Goal: Task Accomplishment & Management: Complete application form

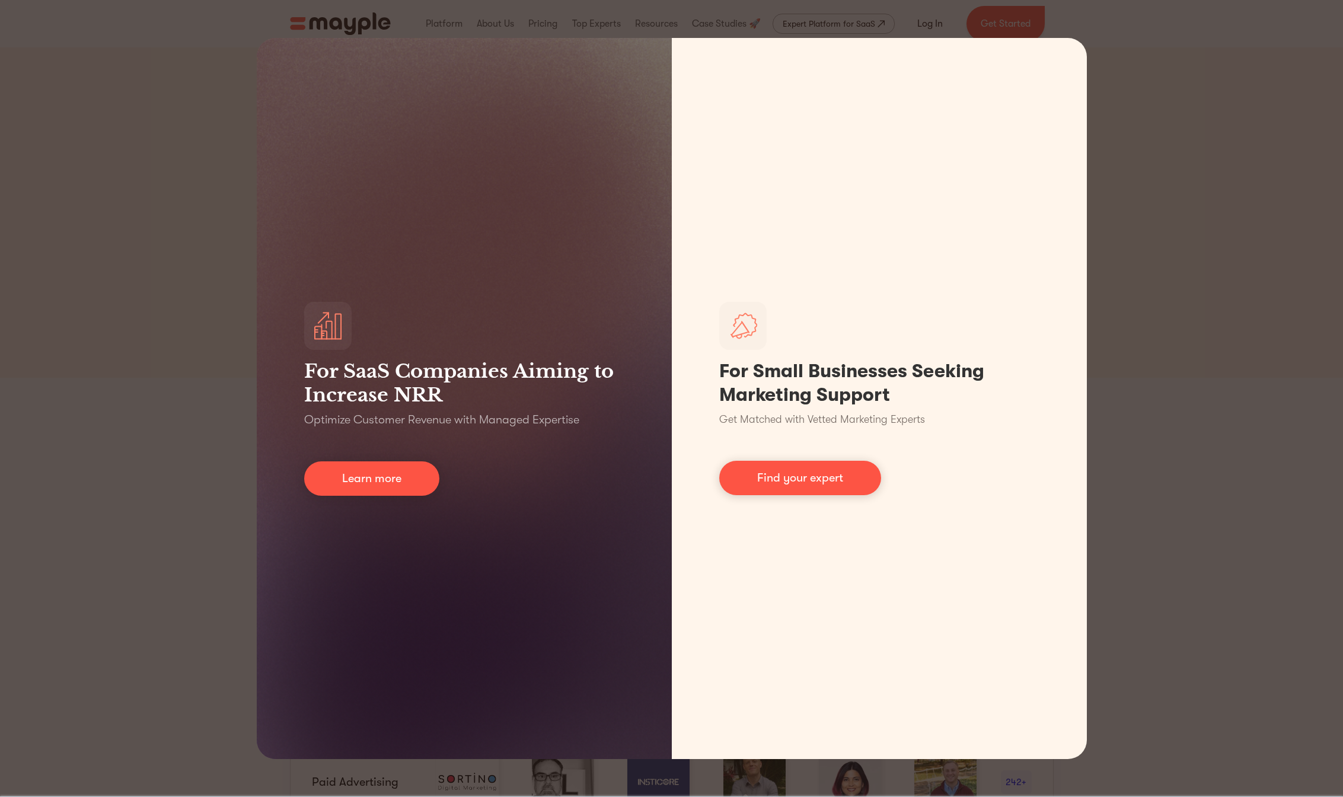
click at [1180, 417] on div "For SaaS Companies Aiming to Increase NRR Optimize Customer Revenue with Manage…" at bounding box center [671, 398] width 1343 height 797
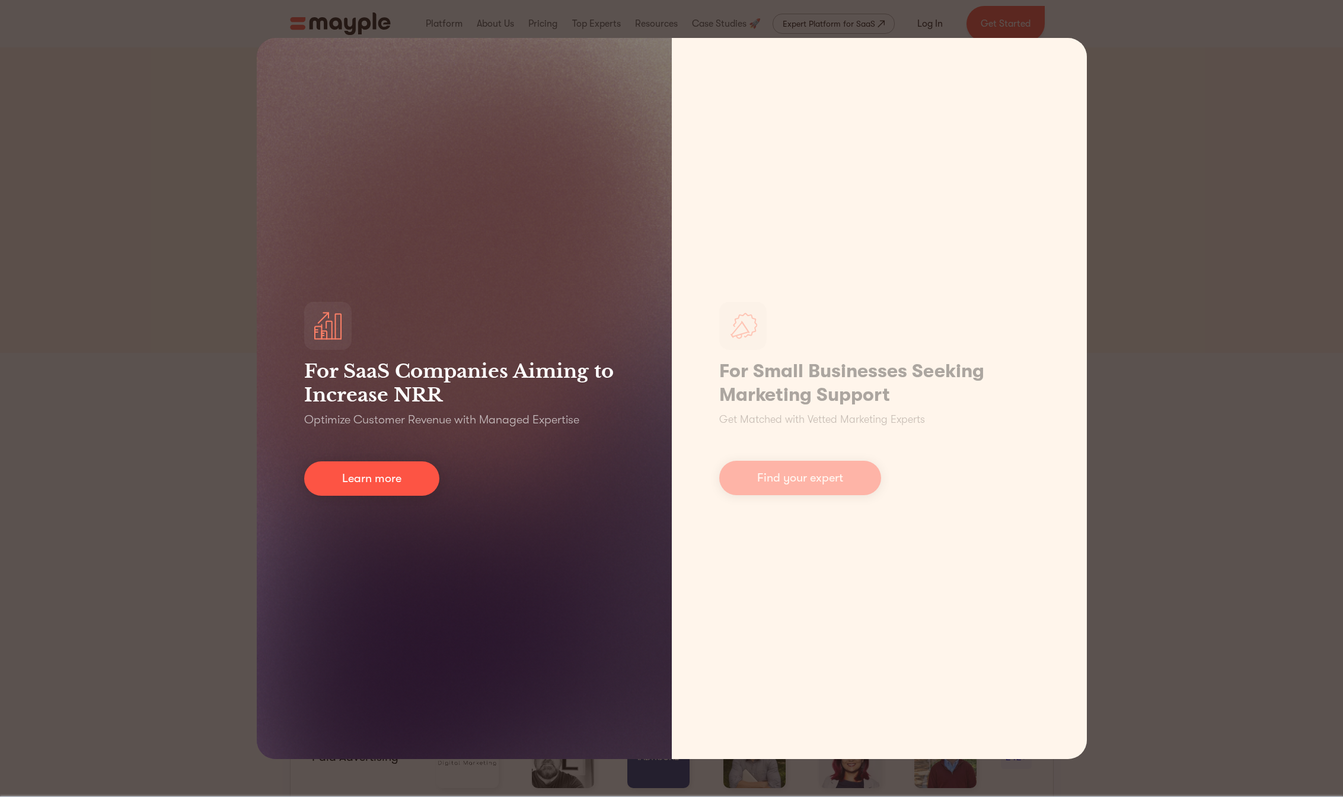
click at [561, 474] on div "For SaaS Companies Aiming to Increase NRR Optimize Customer Revenue with Manage…" at bounding box center [464, 398] width 415 height 721
click at [577, 585] on div "For SaaS Companies Aiming to Increase NRR Optimize Customer Revenue with Manage…" at bounding box center [464, 398] width 415 height 721
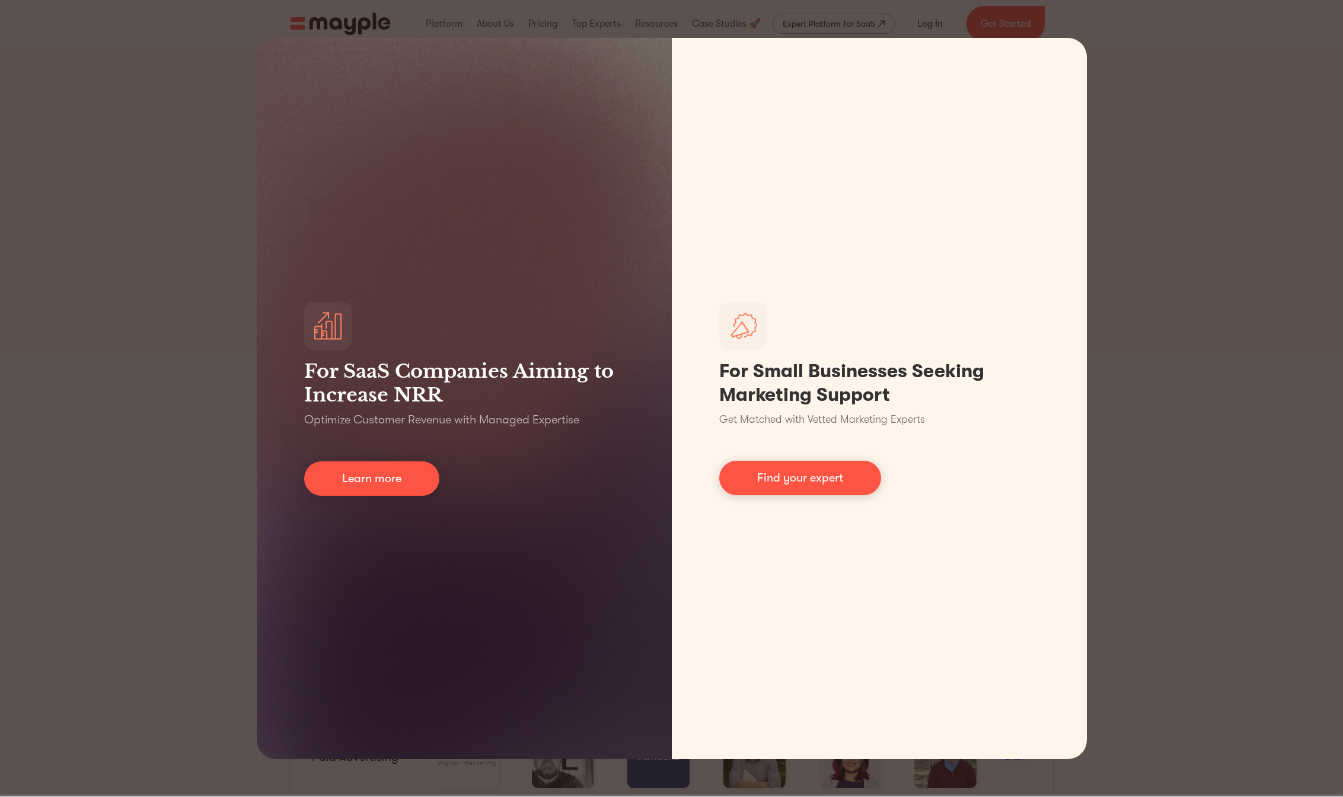
click at [1192, 466] on div "For SaaS Companies Aiming to Increase NRR Optimize Customer Revenue with Manage…" at bounding box center [671, 398] width 1343 height 797
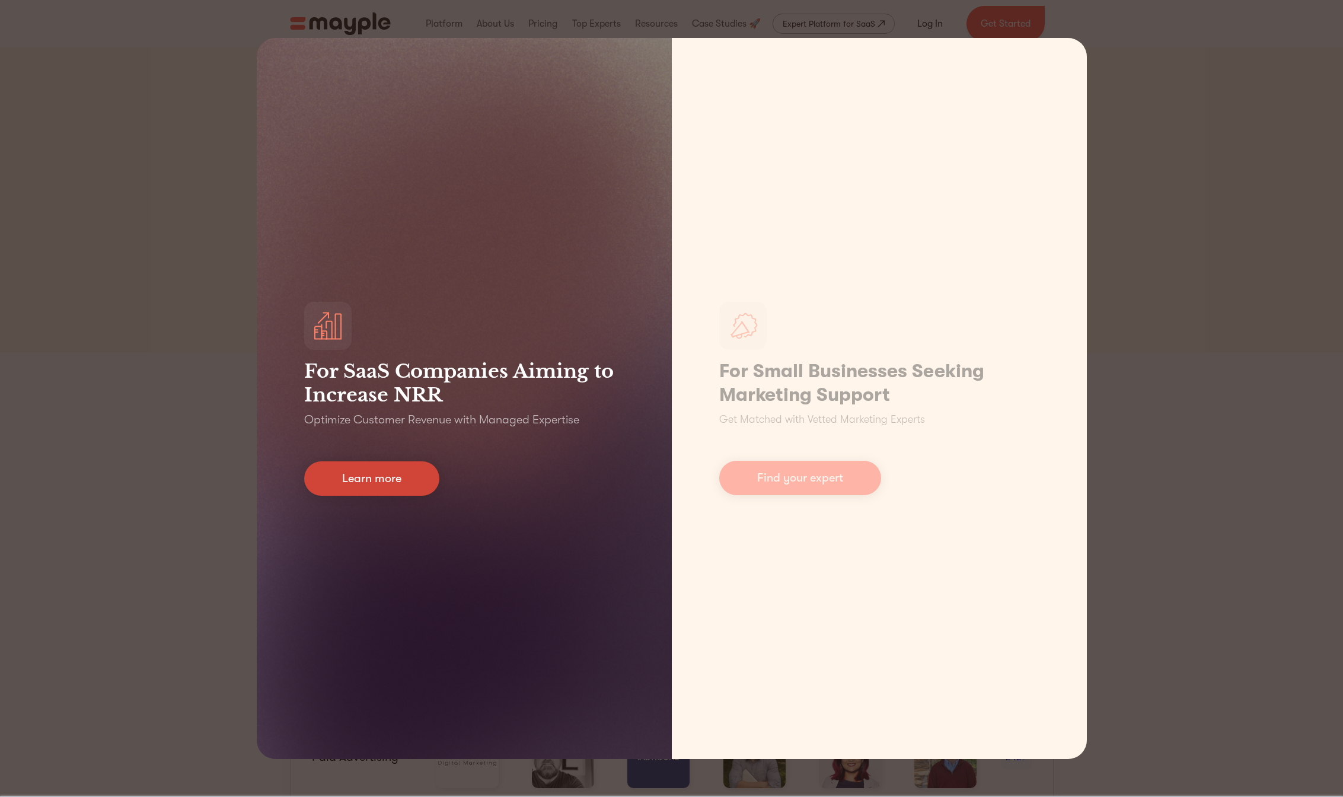
click at [403, 492] on link "Learn more" at bounding box center [371, 478] width 135 height 34
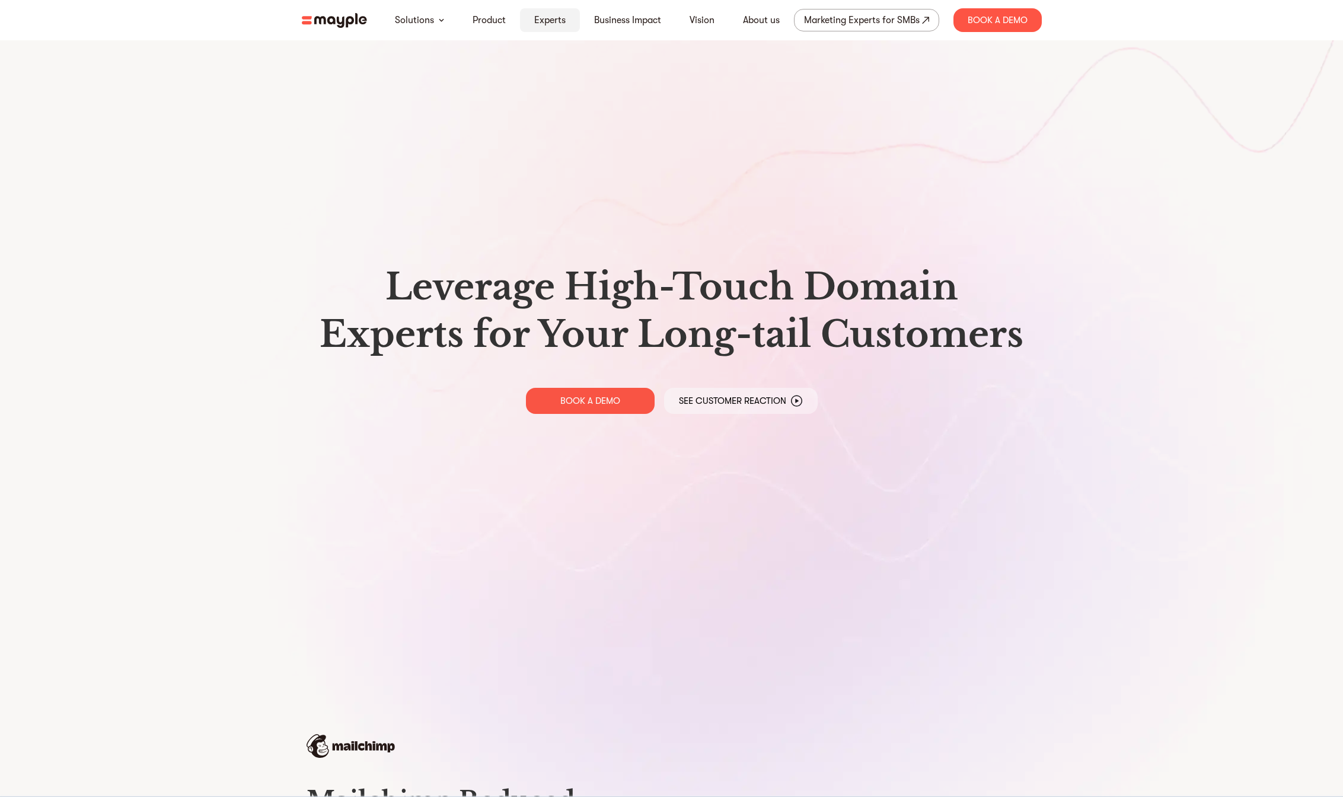
click at [547, 23] on link "Experts" at bounding box center [549, 20] width 31 height 14
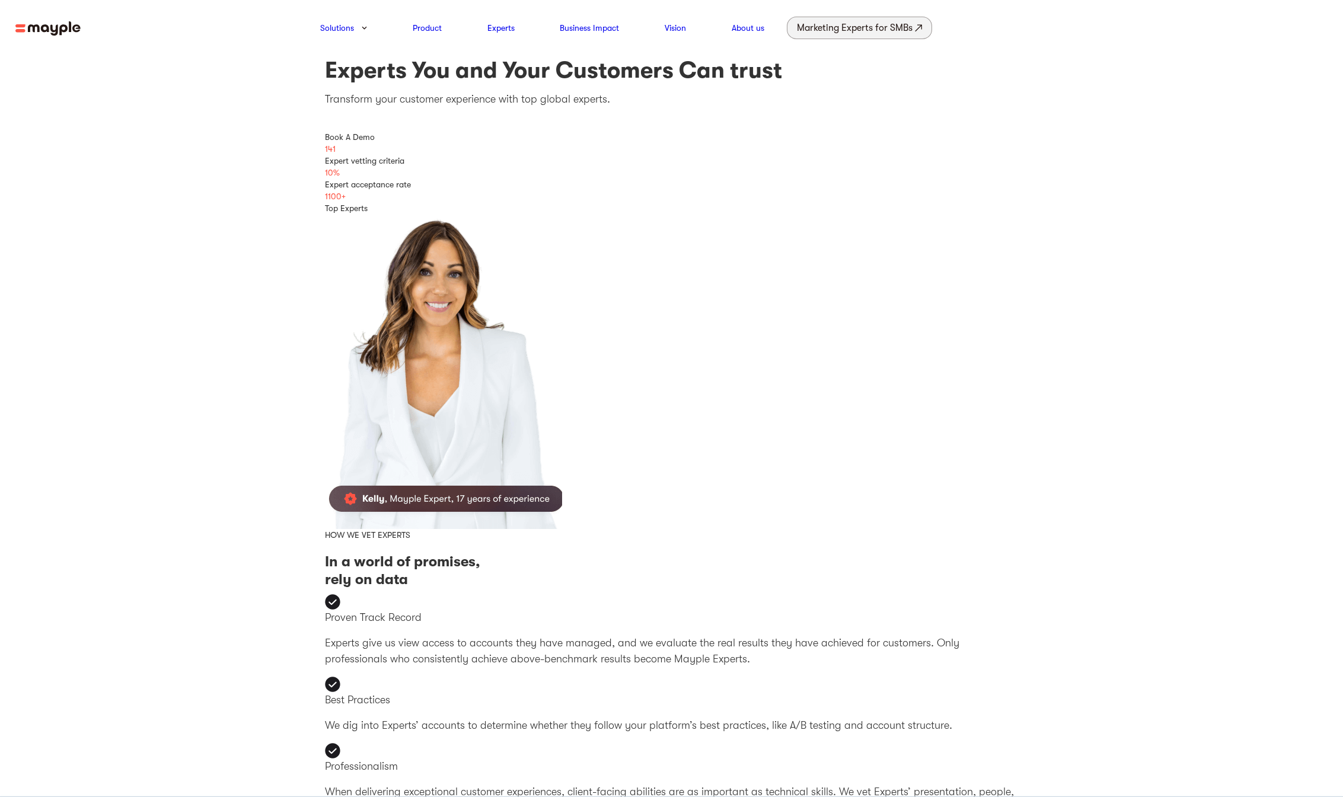
click at [921, 27] on img at bounding box center [918, 28] width 7 height 8
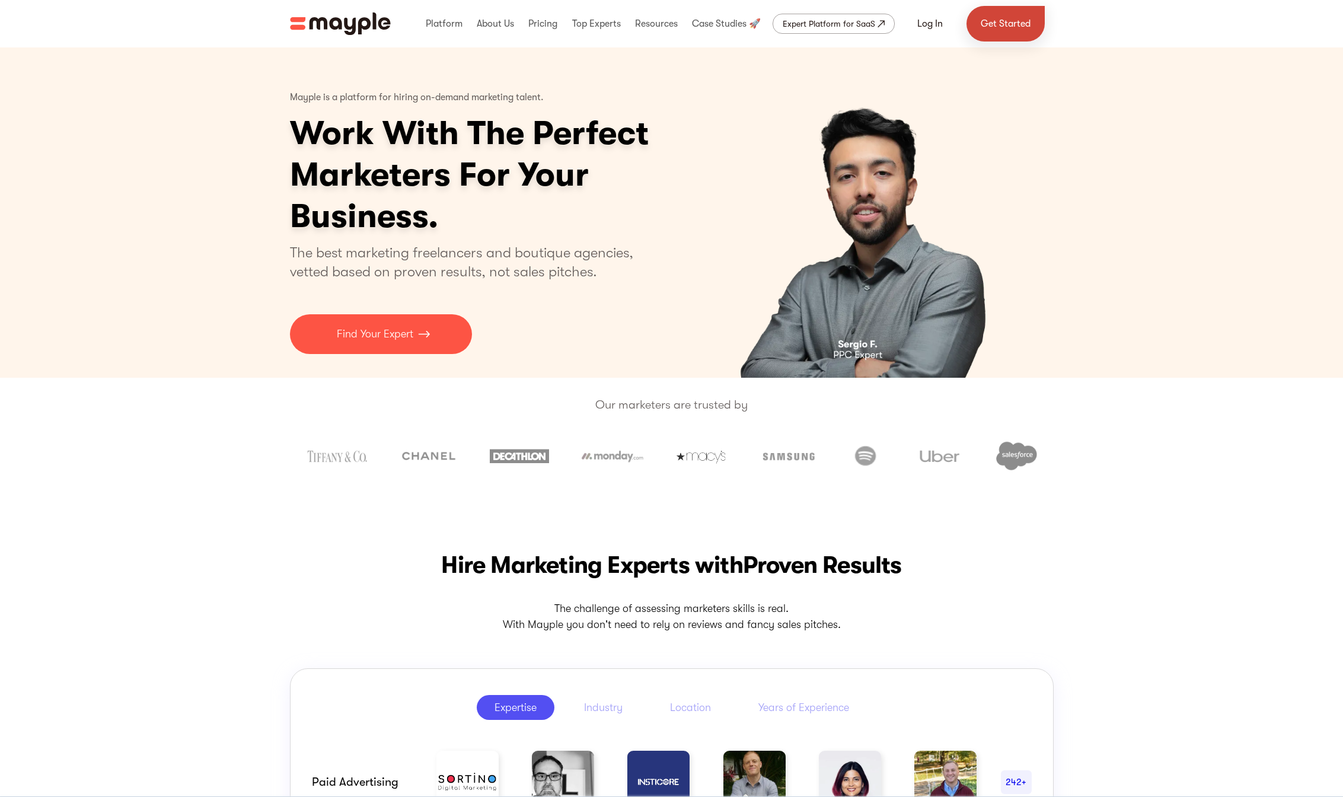
click at [993, 29] on link "Get Started" at bounding box center [1005, 24] width 78 height 36
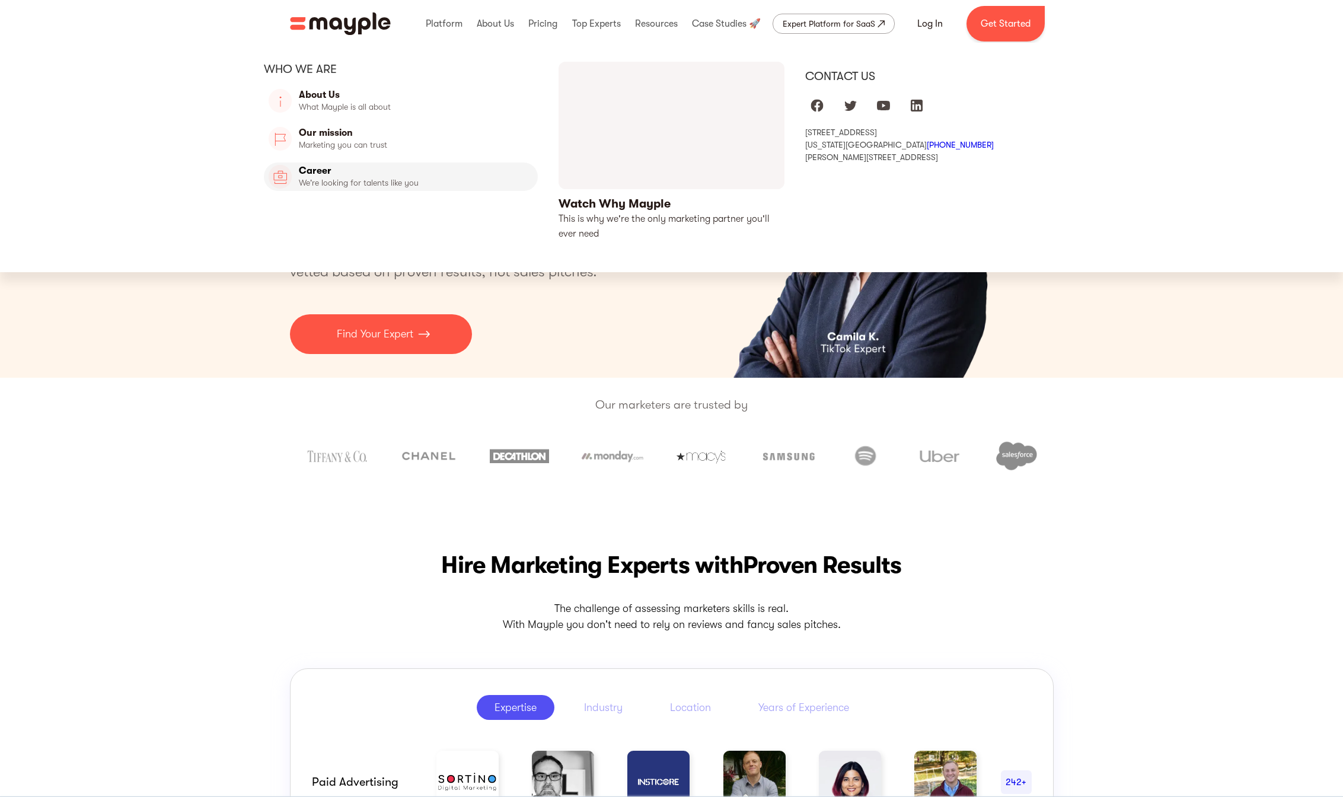
click at [330, 172] on link "Career" at bounding box center [401, 176] width 274 height 28
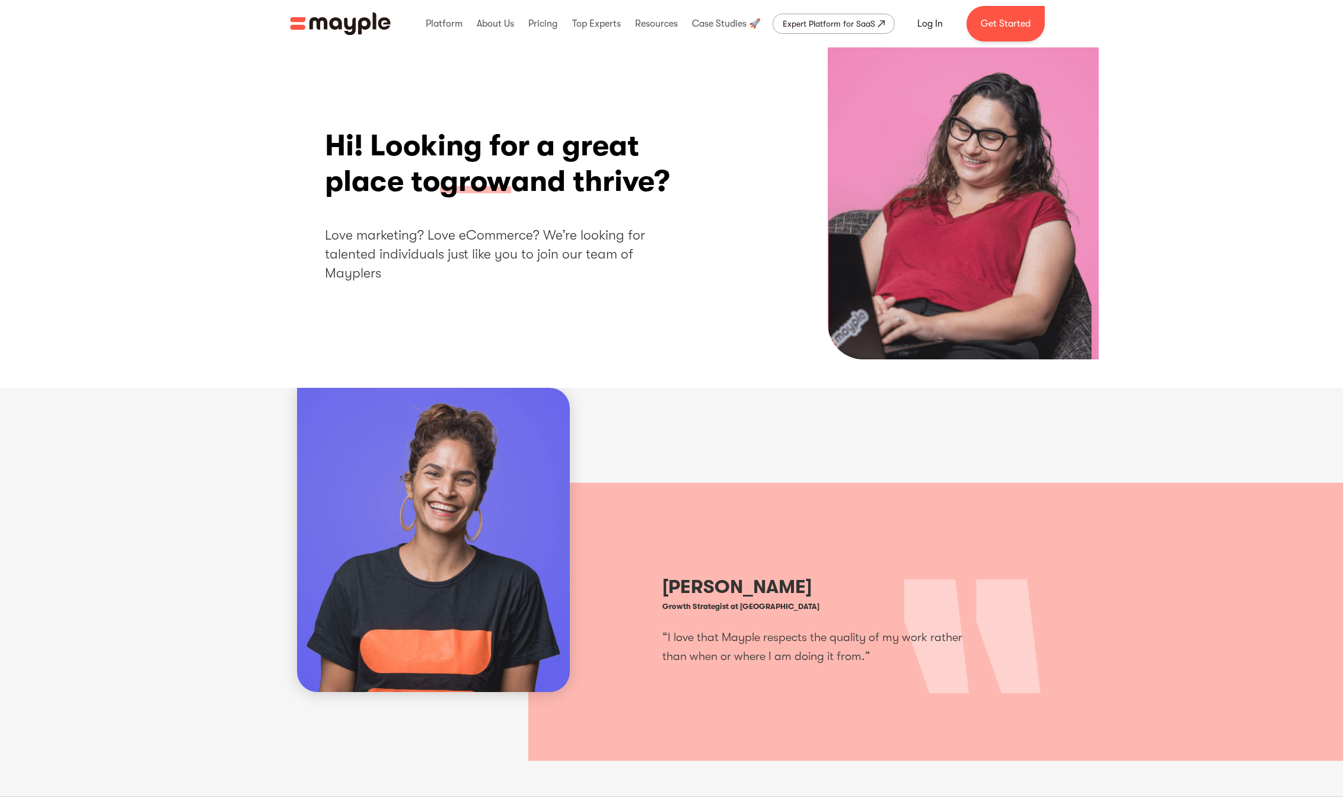
click at [853, 184] on div "Hi! Looking for a great place to grow and thrive? Love marketing? Love eCommerc…" at bounding box center [672, 205] width 694 height 155
click at [663, 210] on div "Hi! Looking for a great place to grow and thrive? Love marketing? Love eCommerc…" at bounding box center [506, 205] width 362 height 155
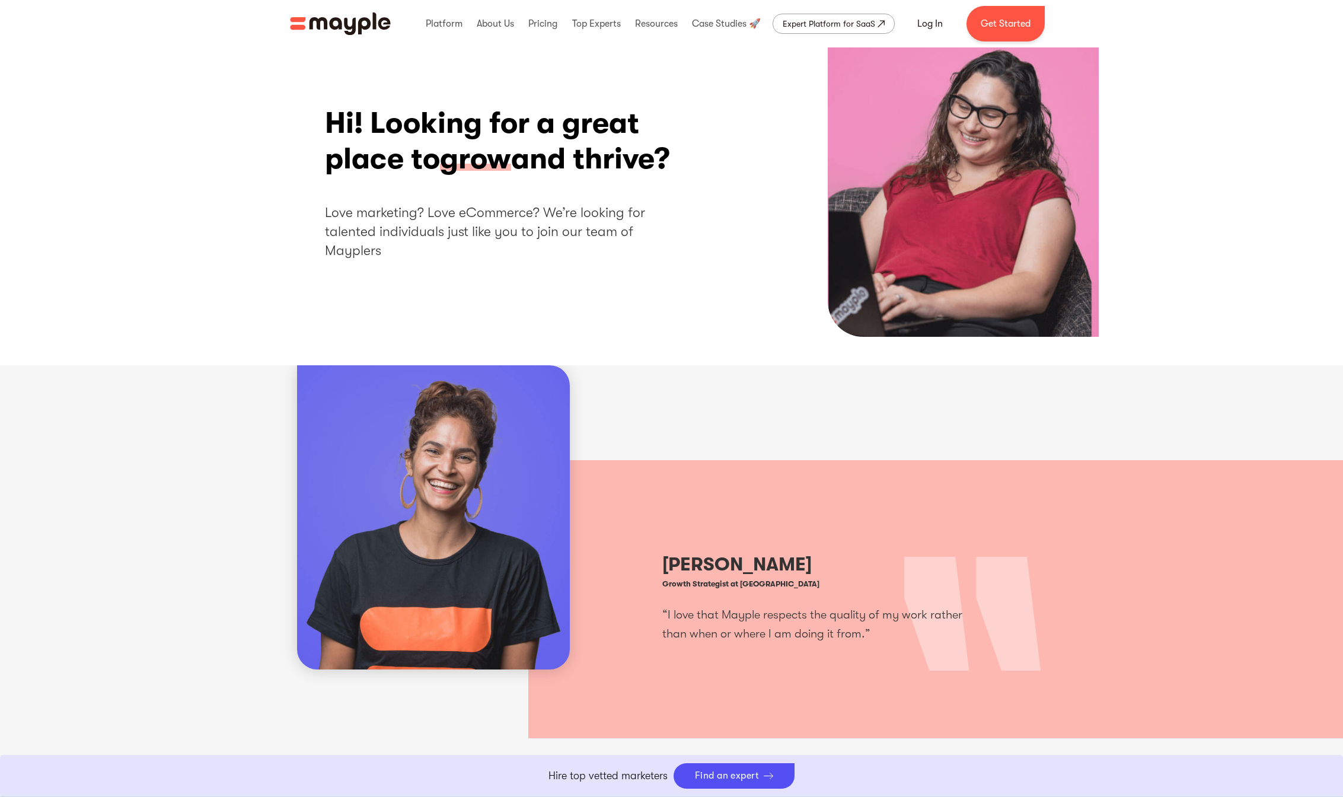
scroll to position [257, 0]
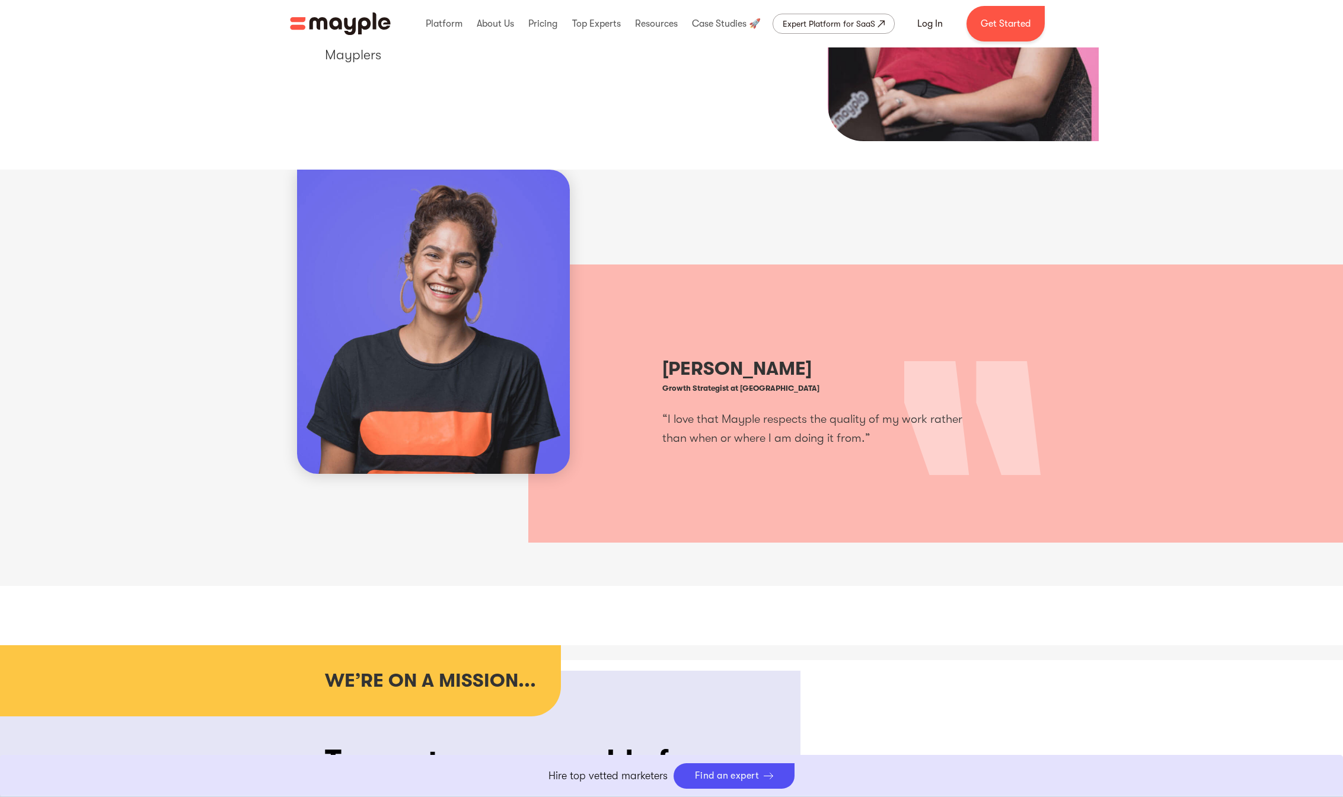
scroll to position [0, 0]
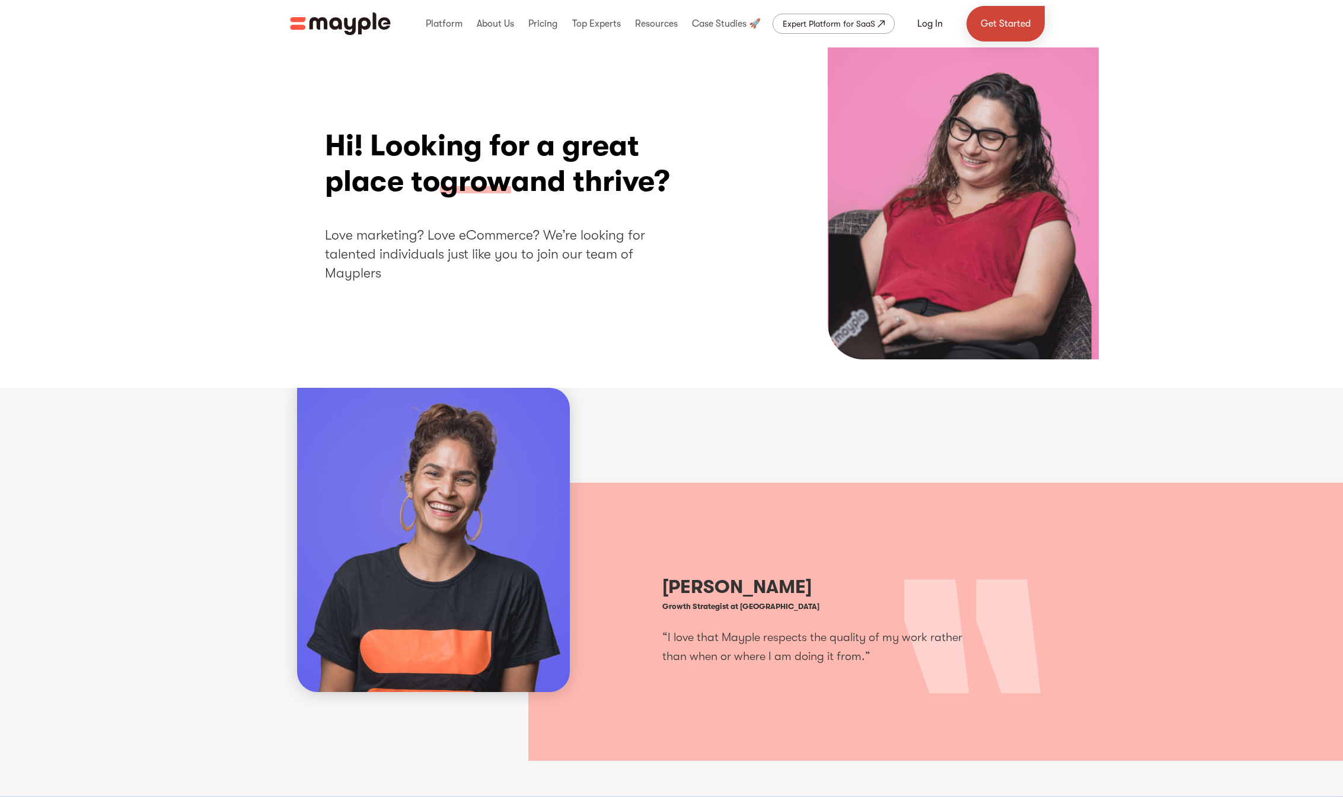
click at [1023, 25] on link "Get Started" at bounding box center [1005, 24] width 78 height 36
click at [341, 20] on img "home" at bounding box center [340, 23] width 101 height 23
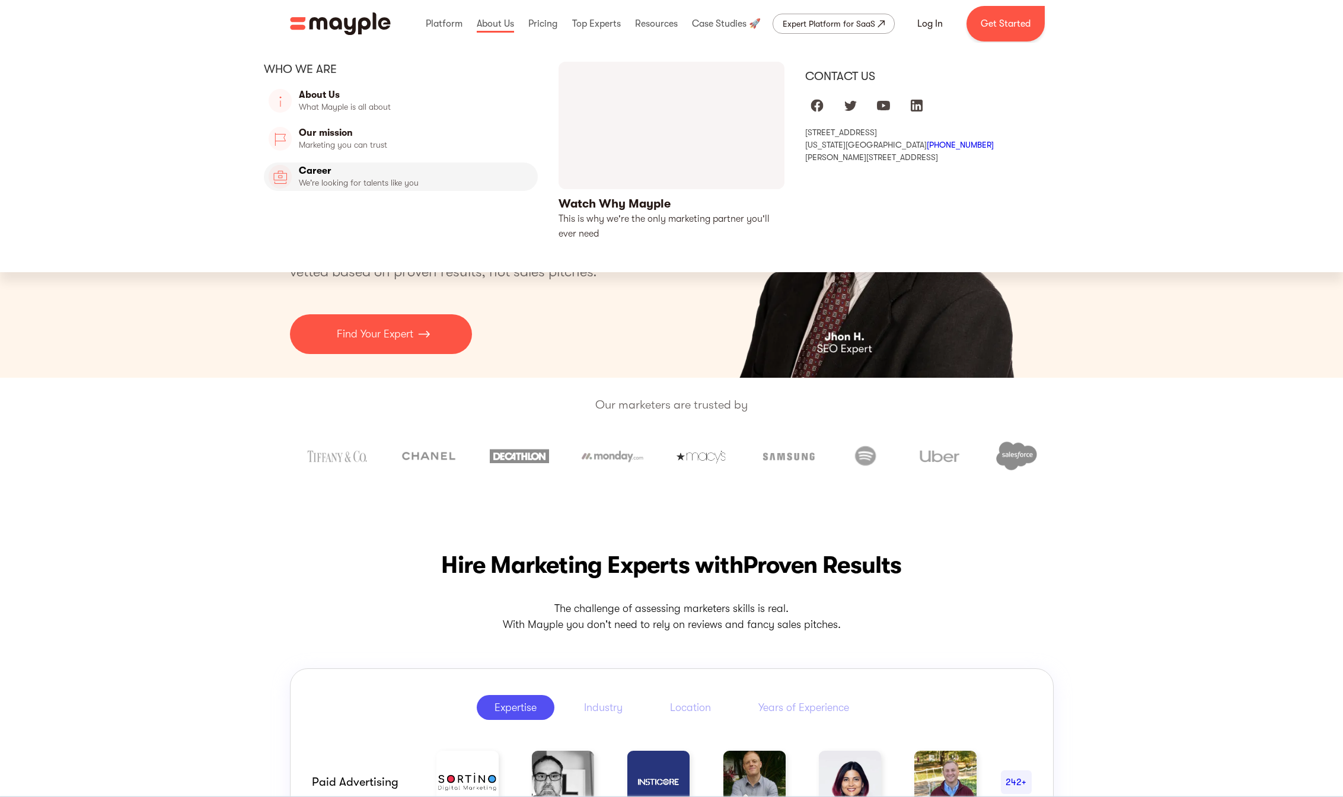
click at [358, 177] on link "Career" at bounding box center [401, 176] width 274 height 28
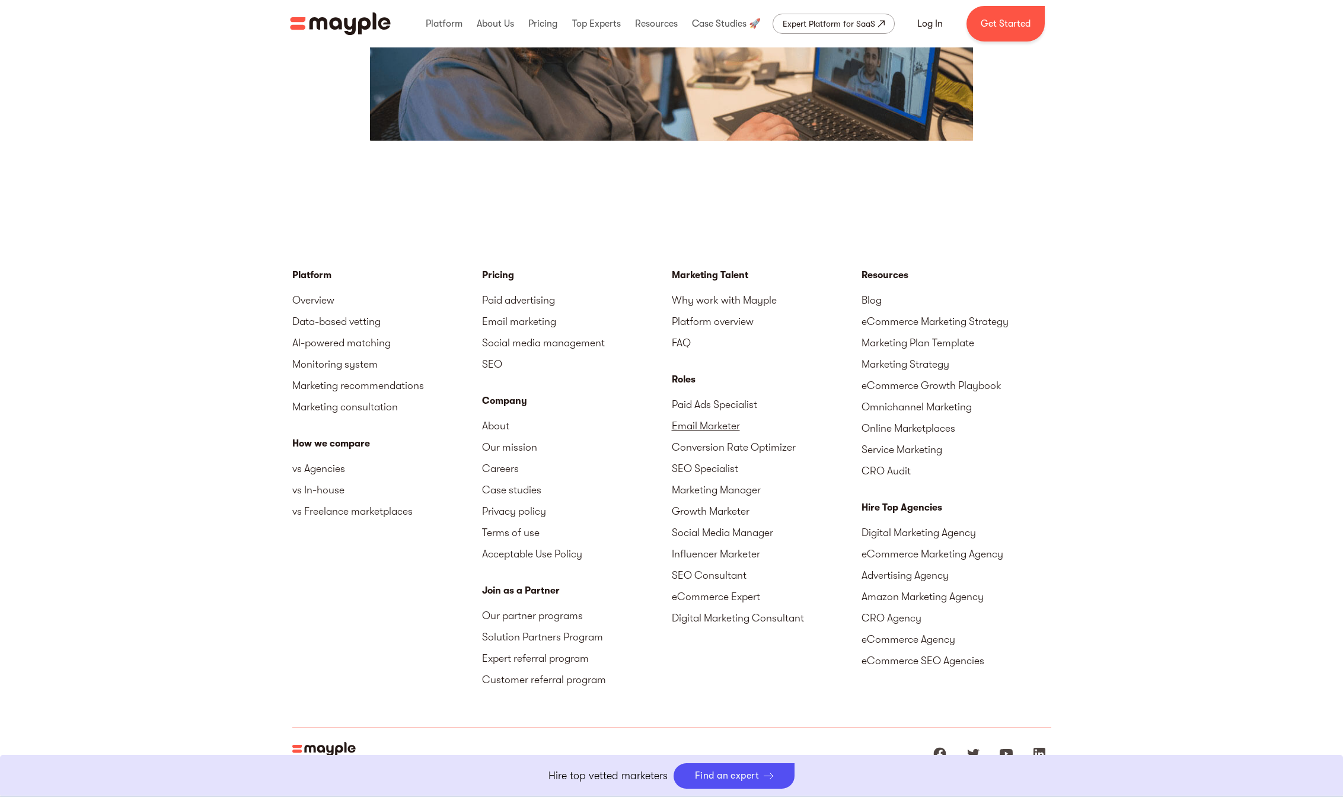
scroll to position [2792, 0]
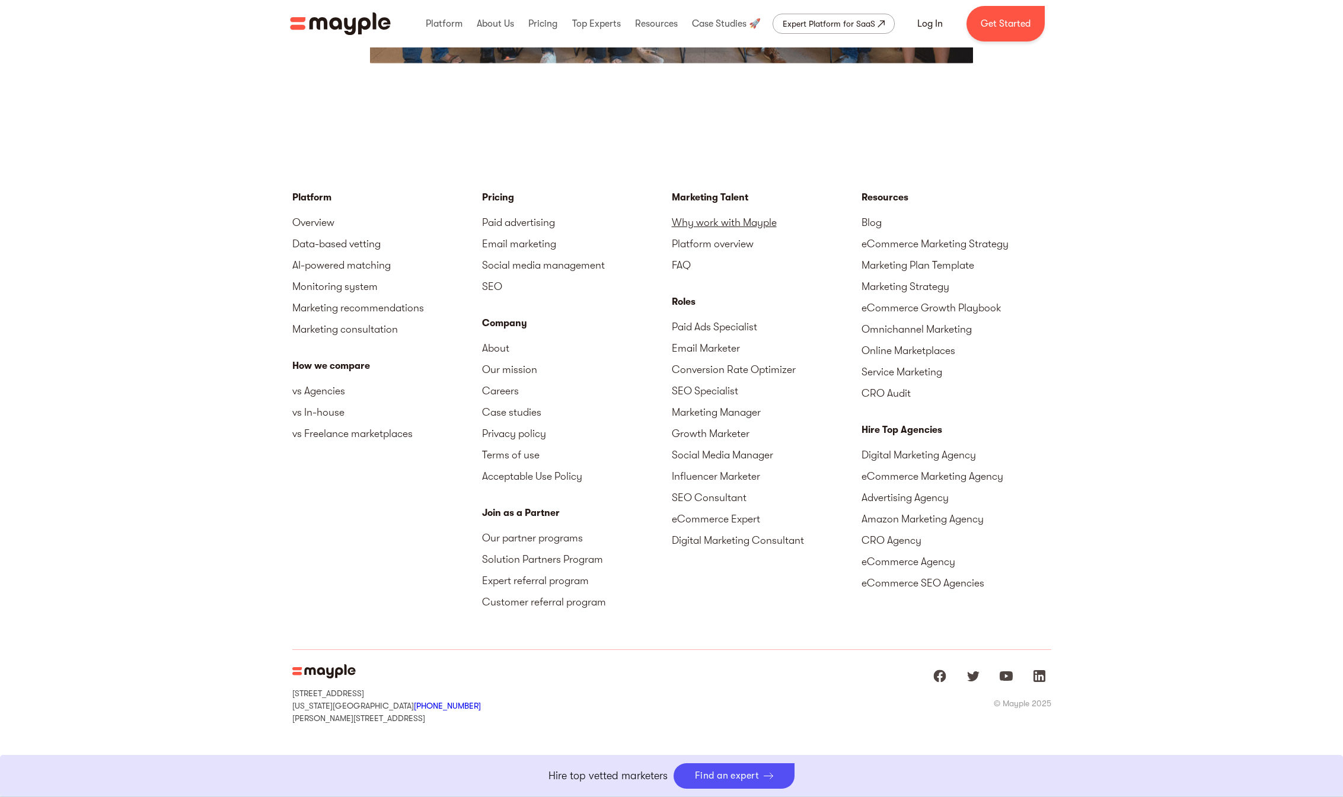
click at [732, 221] on link "Why work with Mayple" at bounding box center [767, 222] width 190 height 21
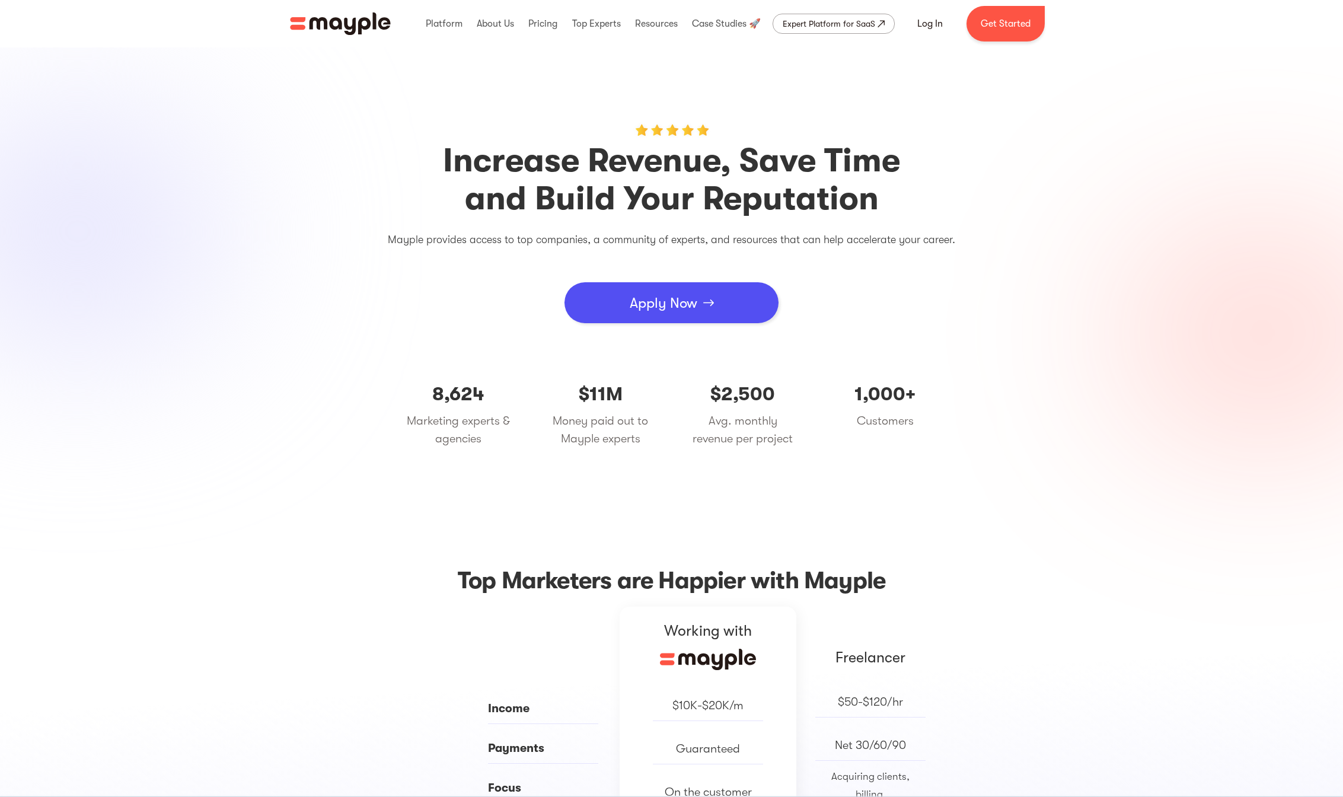
click at [706, 307] on link "Apply Now" at bounding box center [671, 302] width 214 height 41
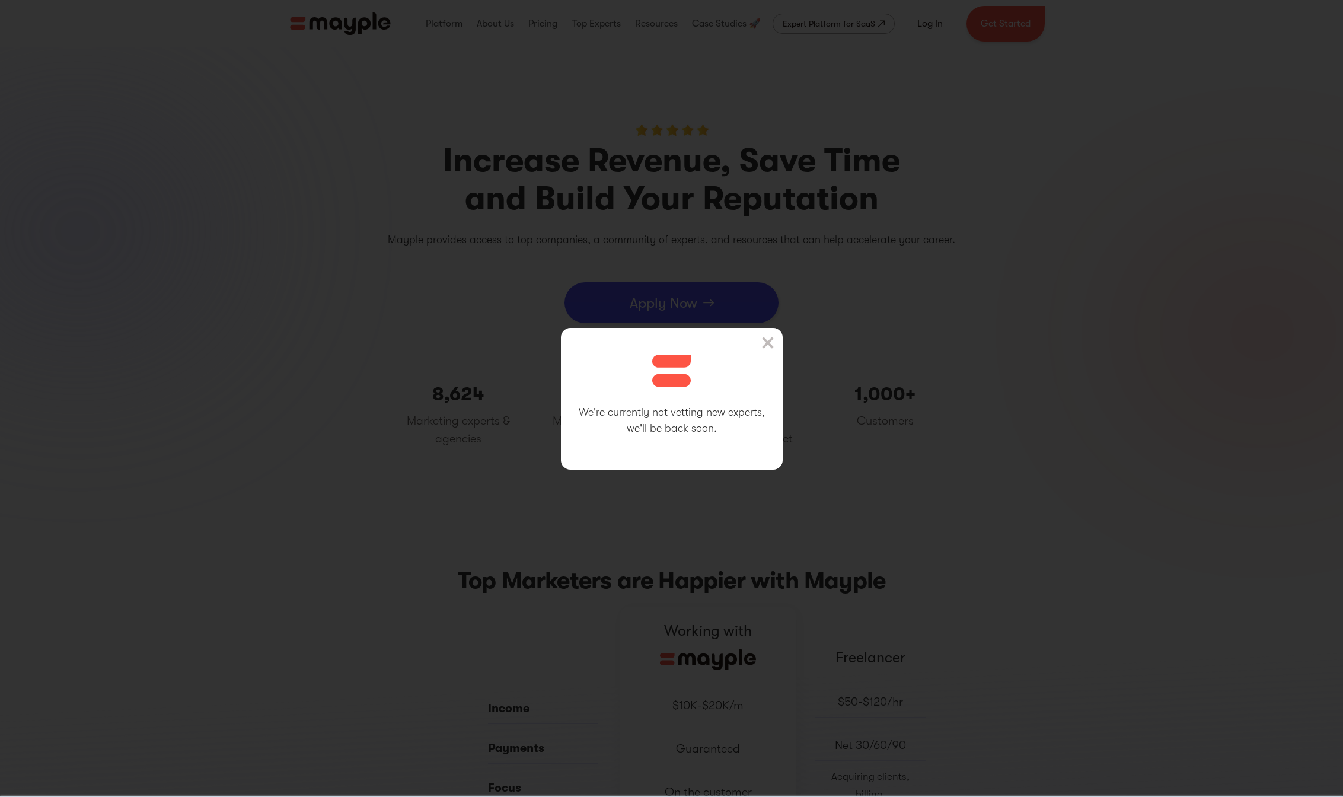
click at [770, 341] on img at bounding box center [768, 343] width 12 height 12
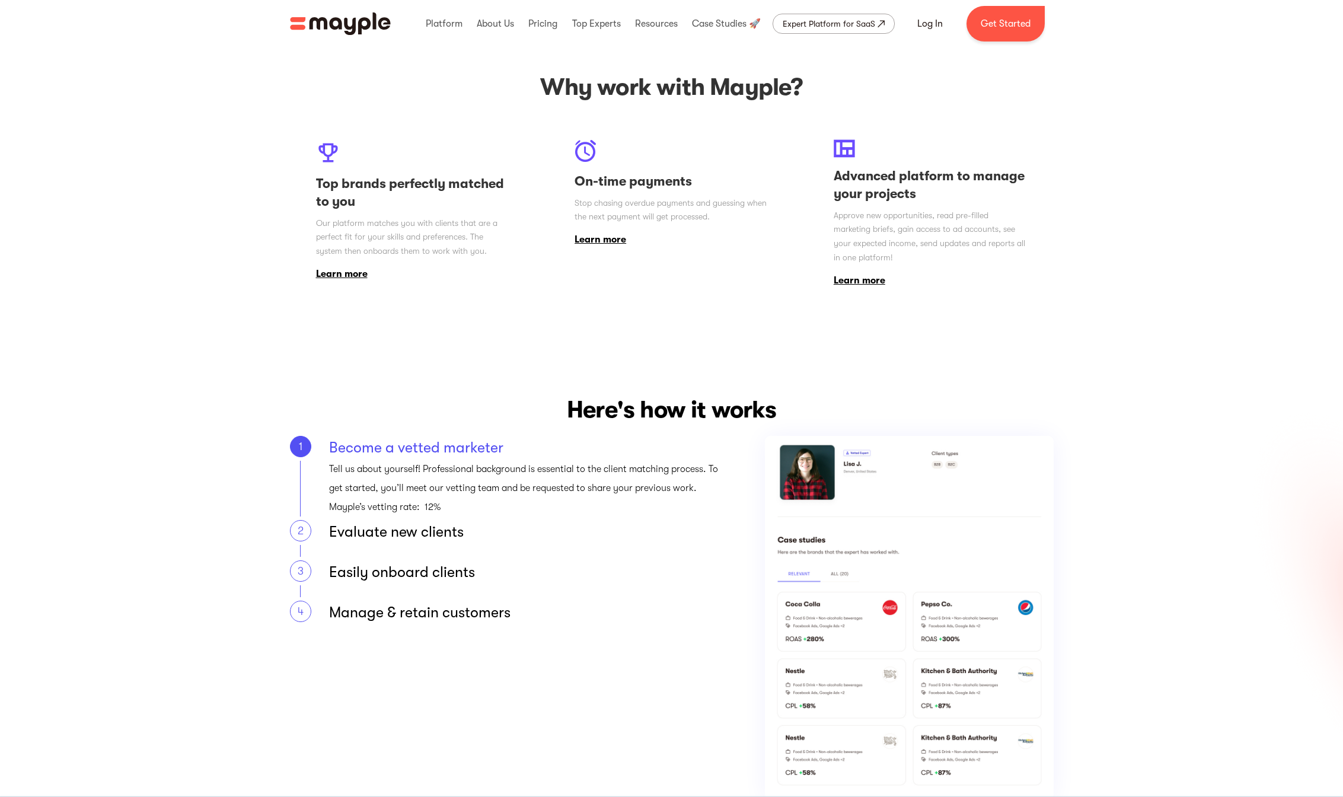
scroll to position [1062, 0]
